Goal: Task Accomplishment & Management: Use online tool/utility

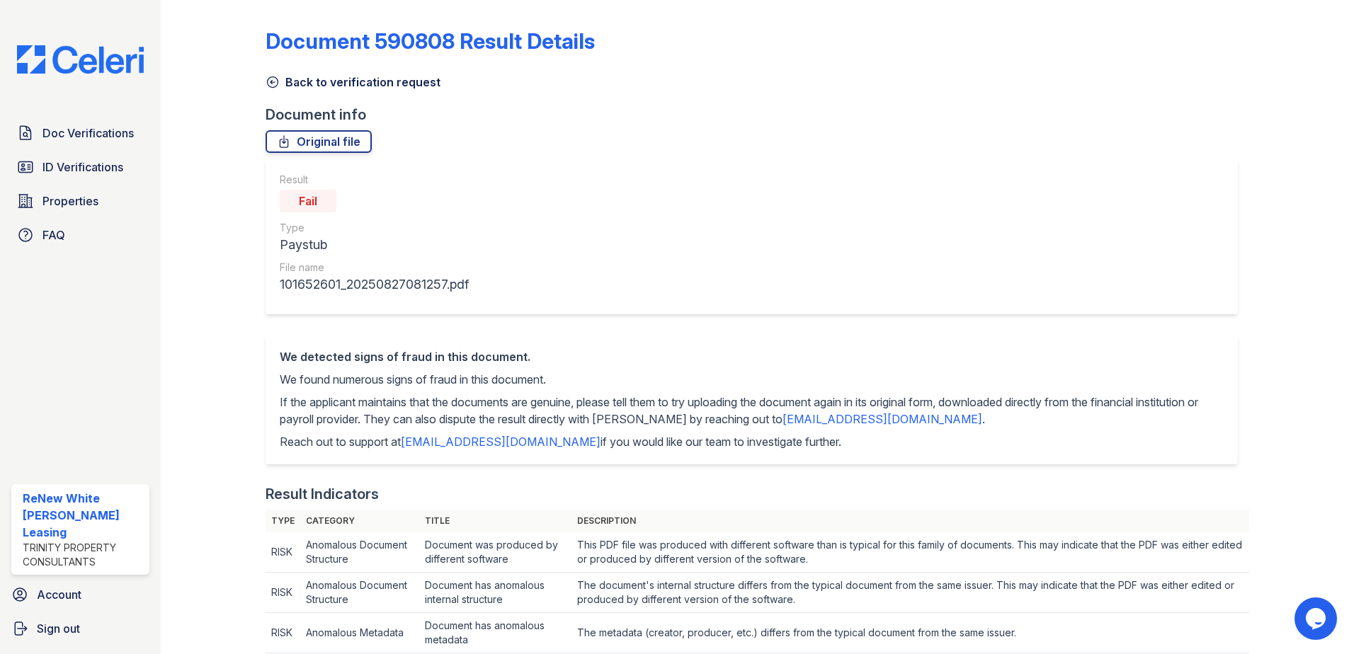
scroll to position [920, 0]
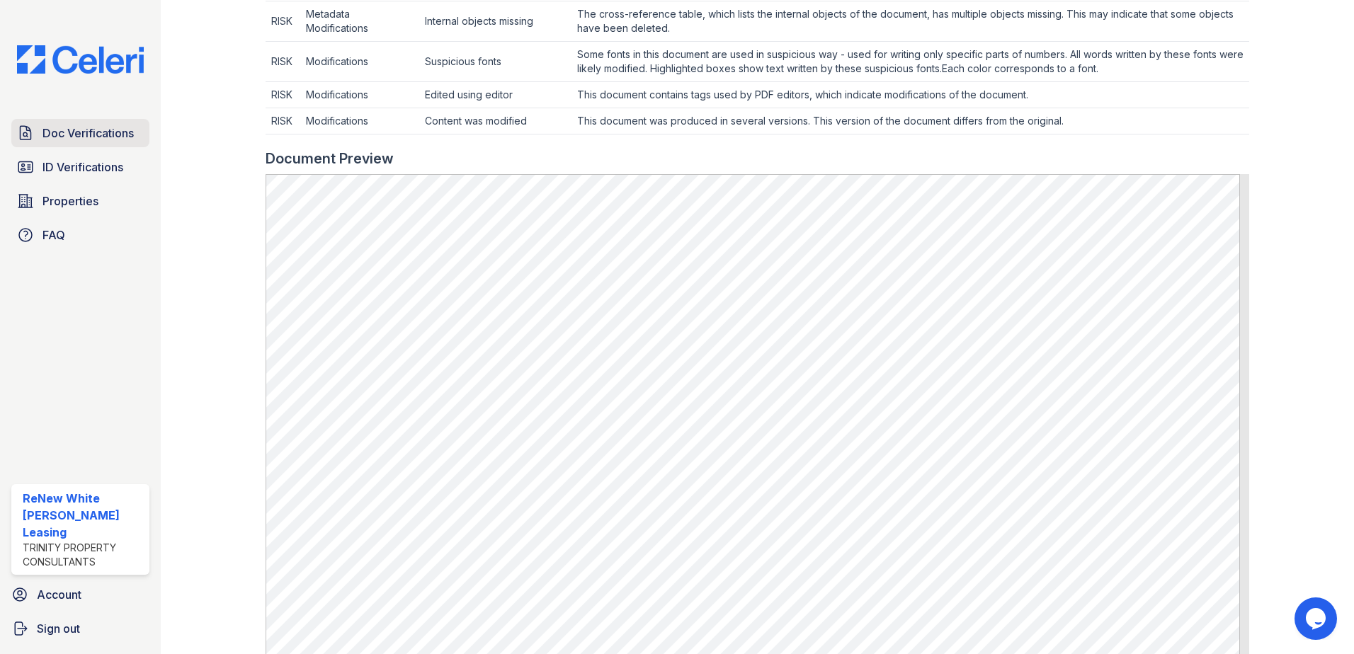
click at [56, 135] on span "Doc Verifications" at bounding box center [87, 133] width 91 height 17
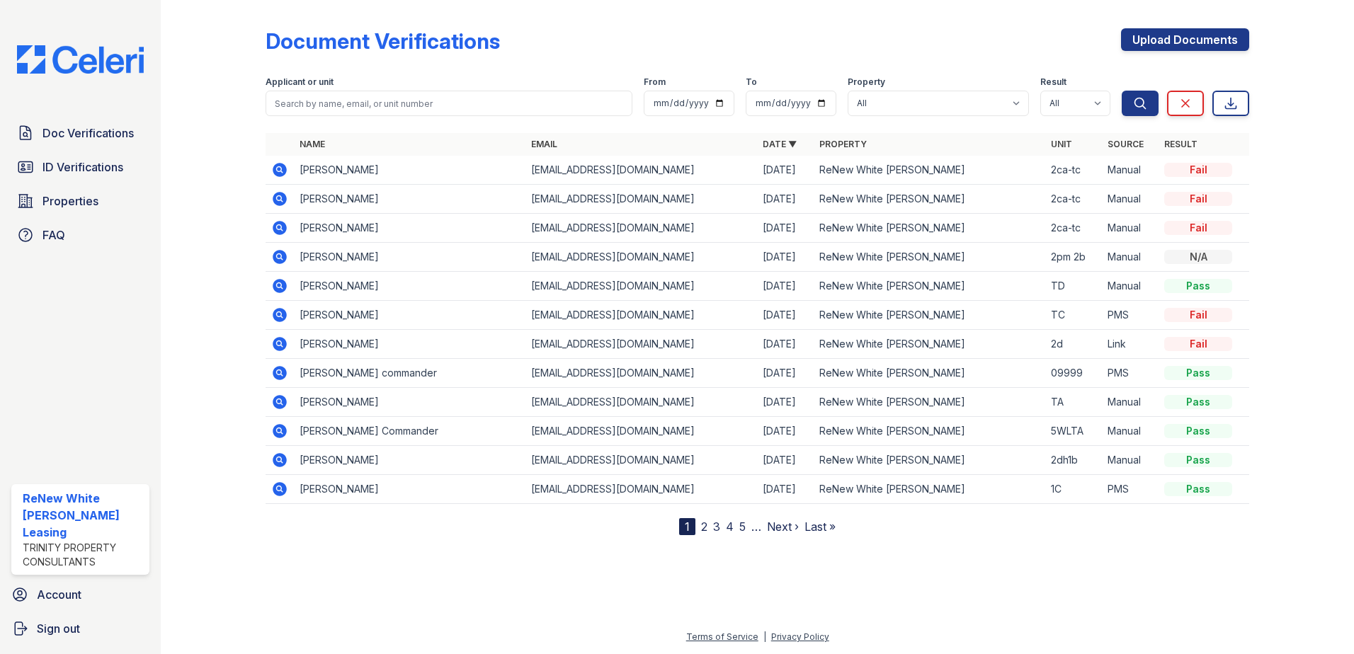
click at [56, 135] on span "Doc Verifications" at bounding box center [87, 133] width 91 height 17
click at [45, 120] on link "Doc Verifications" at bounding box center [80, 133] width 138 height 28
click at [49, 132] on span "Doc Verifications" at bounding box center [87, 133] width 91 height 17
click at [72, 173] on span "ID Verifications" at bounding box center [82, 167] width 81 height 17
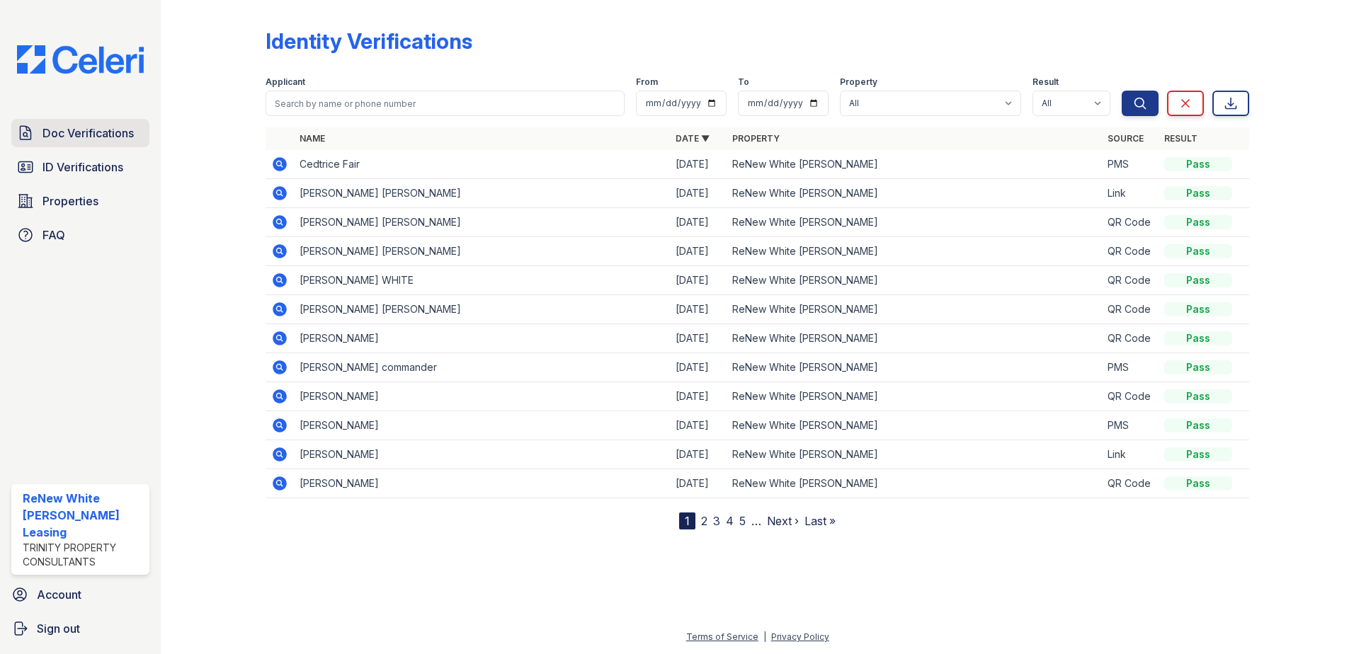
click at [72, 132] on span "Doc Verifications" at bounding box center [87, 133] width 91 height 17
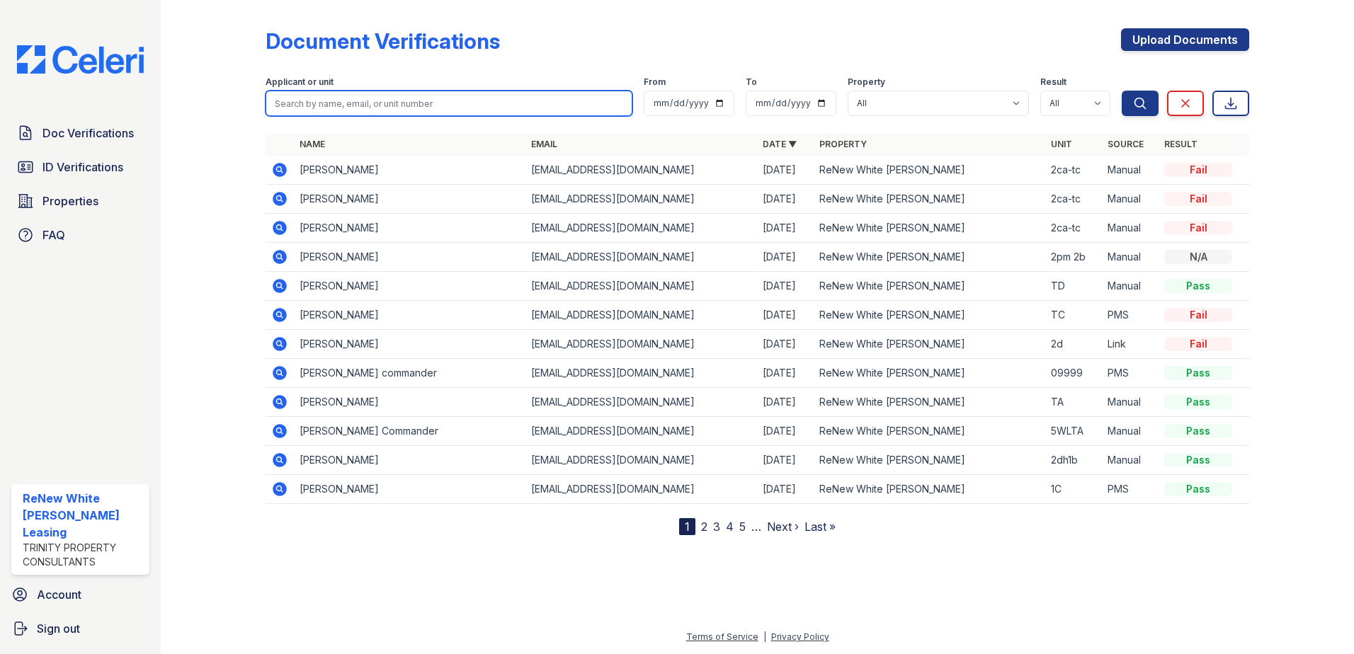
click at [353, 98] on input "search" at bounding box center [449, 103] width 367 height 25
type input "cedtrice"
click at [1122, 91] on button "Search" at bounding box center [1140, 103] width 37 height 25
